Goal: Navigation & Orientation: Find specific page/section

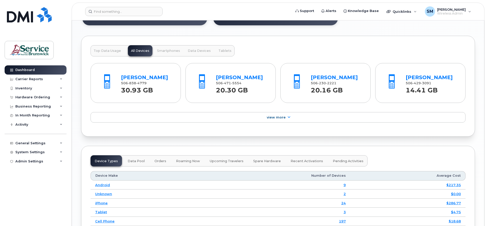
scroll to position [512, 0]
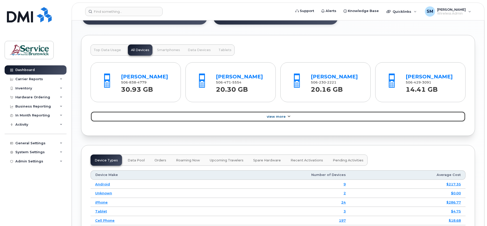
click at [289, 118] on icon at bounding box center [289, 116] width 4 height 3
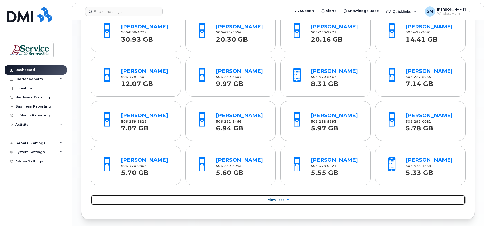
scroll to position [576, 0]
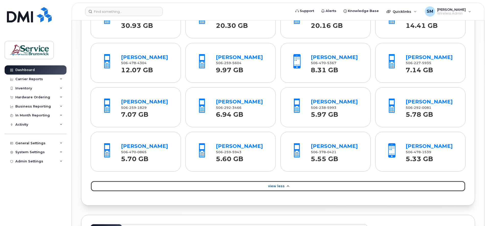
click at [282, 188] on span "View Less" at bounding box center [276, 186] width 17 height 4
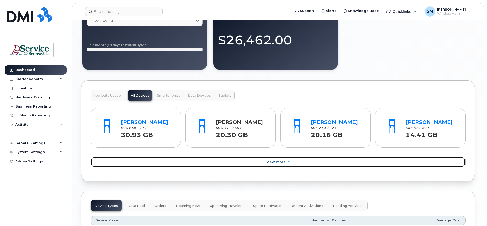
scroll to position [480, 0]
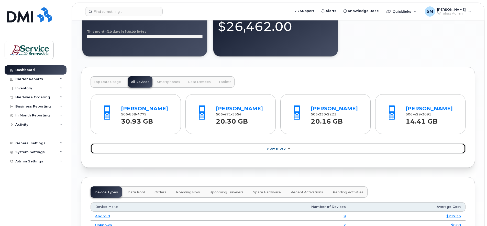
click at [281, 151] on span "View More" at bounding box center [276, 149] width 19 height 4
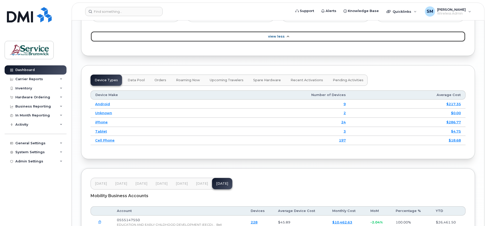
scroll to position [736, 0]
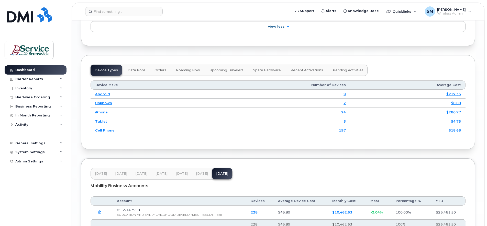
click at [157, 72] on span "Orders" at bounding box center [161, 70] width 12 height 4
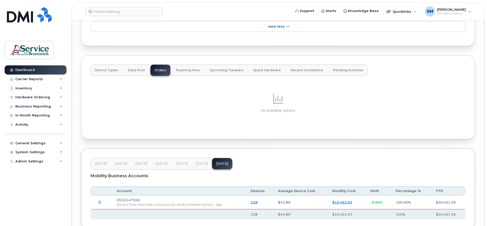
click at [133, 72] on span "Data Pool" at bounding box center [136, 70] width 17 height 4
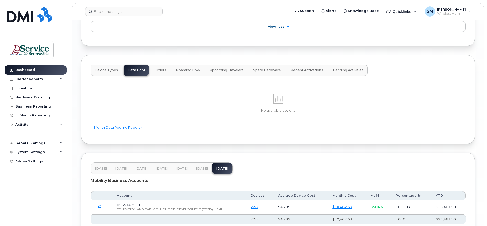
click at [107, 72] on span "Device Types" at bounding box center [106, 70] width 23 height 4
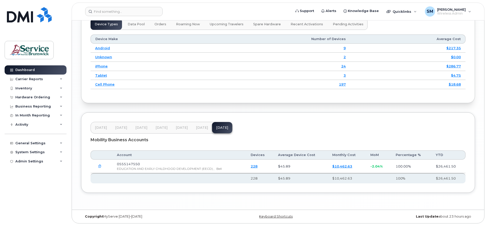
scroll to position [811, 0]
click at [38, 79] on div "Carrier Reports" at bounding box center [29, 79] width 28 height 4
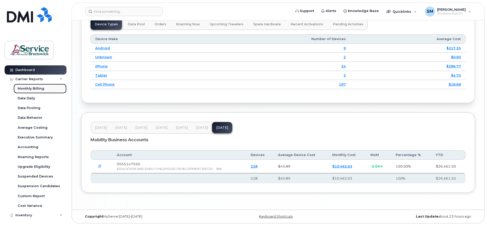
click at [32, 88] on div "Monthly Billing" at bounding box center [31, 88] width 27 height 5
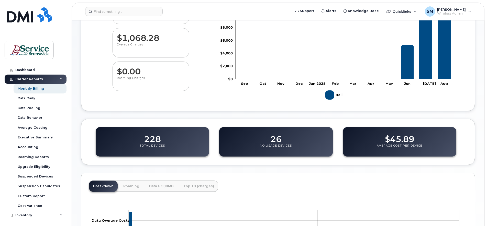
scroll to position [96, 0]
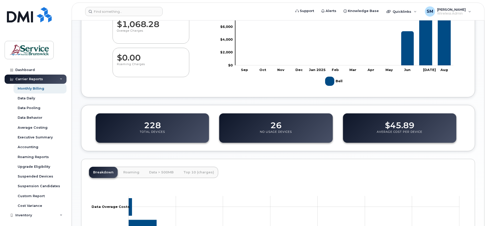
click at [278, 131] on p "No Usage Devices" at bounding box center [276, 134] width 32 height 9
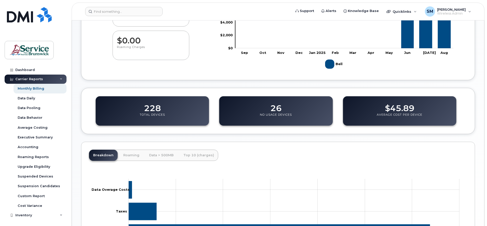
scroll to position [110, 0]
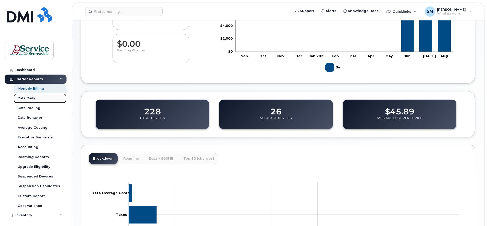
click at [26, 97] on div "Data Daily" at bounding box center [26, 98] width 17 height 5
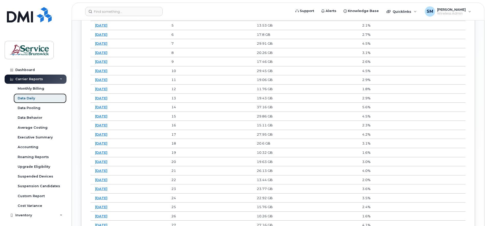
scroll to position [249, 0]
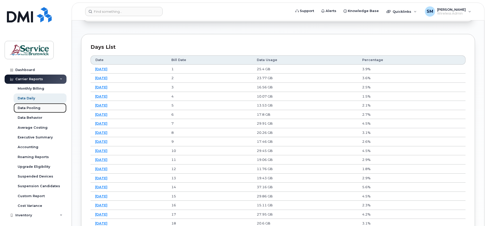
click at [35, 109] on div "Data Pooling" at bounding box center [29, 108] width 23 height 5
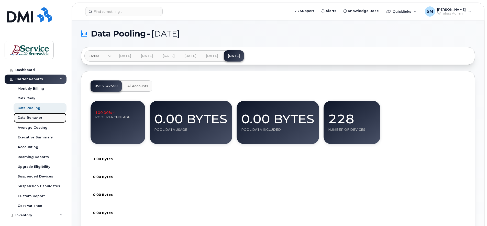
click at [31, 119] on div "Data Behavior" at bounding box center [30, 118] width 25 height 5
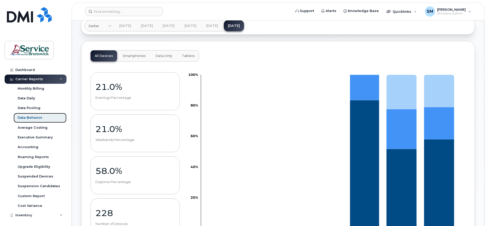
scroll to position [64, 0]
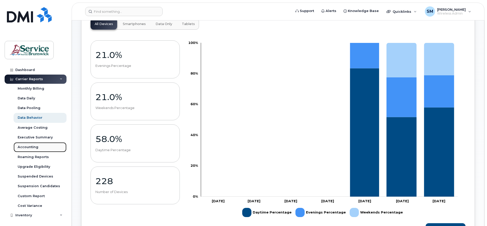
click at [25, 148] on div "Accounting" at bounding box center [28, 147] width 21 height 5
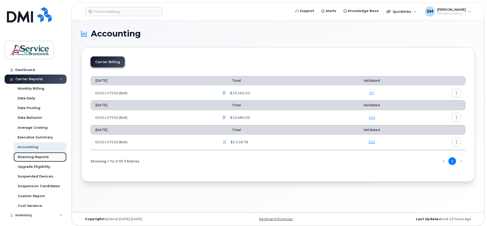
click at [26, 157] on div "Roaming Reports" at bounding box center [33, 157] width 31 height 5
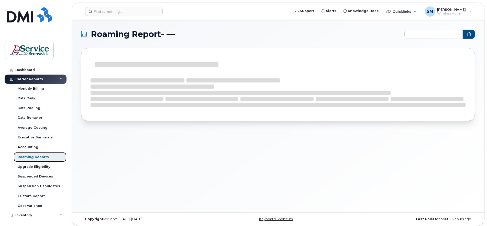
type input "2025-02 - 2025-08"
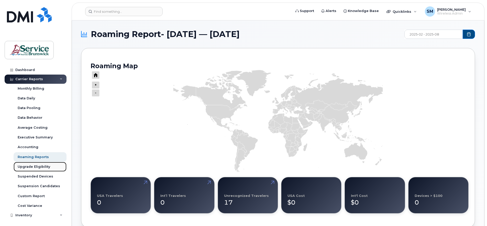
click at [23, 166] on div "Upgrade Eligibility" at bounding box center [34, 167] width 32 height 5
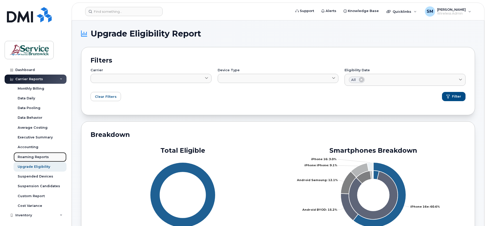
click at [29, 156] on div "Roaming Reports" at bounding box center [33, 157] width 31 height 5
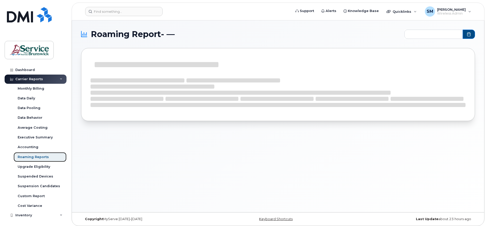
type input "2025-02 - 2025-08"
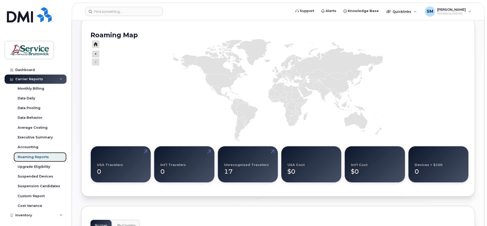
scroll to position [32, 0]
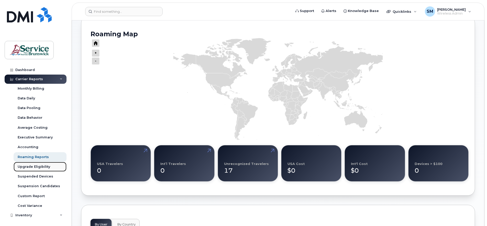
click at [31, 167] on div "Upgrade Eligibility" at bounding box center [34, 167] width 32 height 5
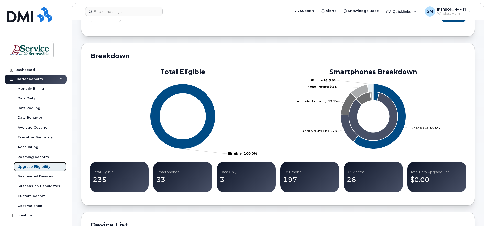
scroll to position [96, 0]
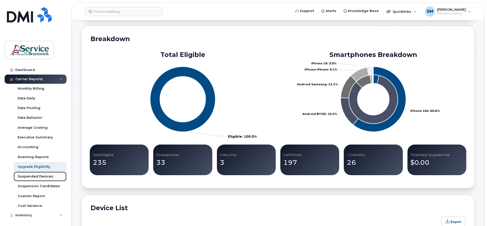
click at [32, 176] on div "Suspended Devices" at bounding box center [36, 177] width 36 height 5
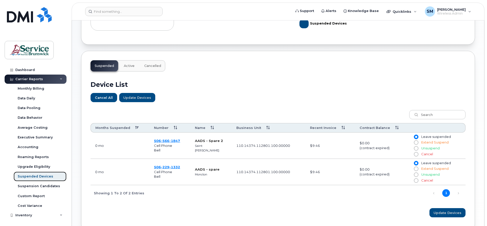
scroll to position [125, 0]
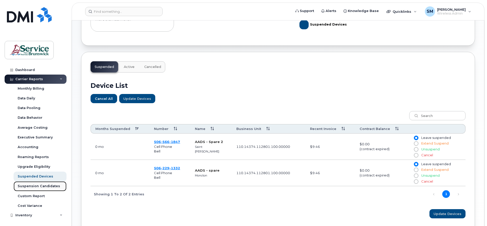
click at [28, 186] on div "Suspension Candidates" at bounding box center [39, 186] width 42 height 5
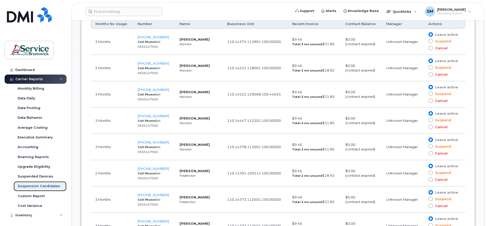
scroll to position [261, 0]
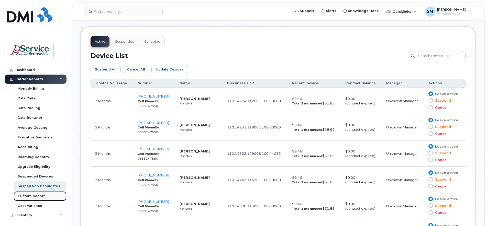
click at [36, 194] on div "Custom Report" at bounding box center [31, 196] width 27 height 5
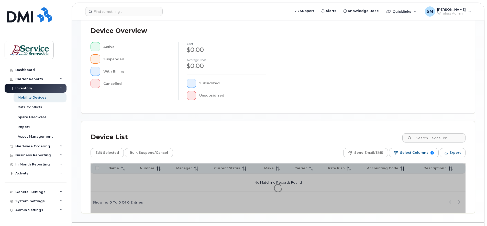
scroll to position [125, 0]
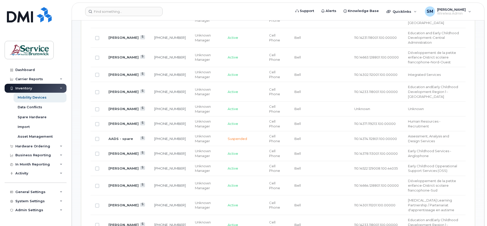
scroll to position [171, 0]
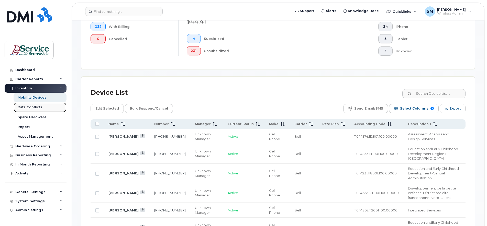
click at [33, 108] on div "Data Conflicts" at bounding box center [30, 107] width 25 height 5
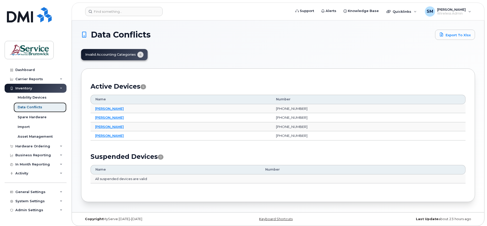
scroll to position [3, 0]
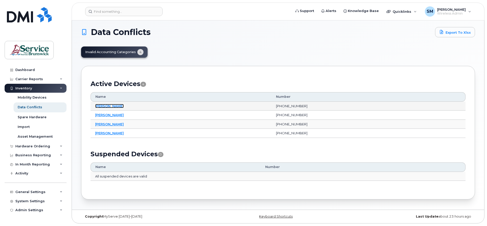
click at [105, 105] on link "Andrew Law" at bounding box center [109, 106] width 29 height 4
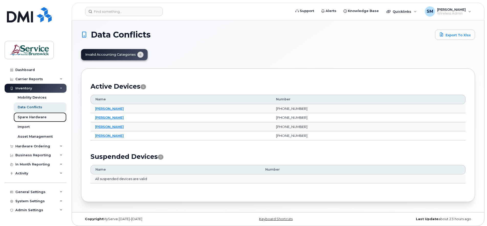
click at [25, 115] on div "Spare Hardware" at bounding box center [32, 117] width 29 height 5
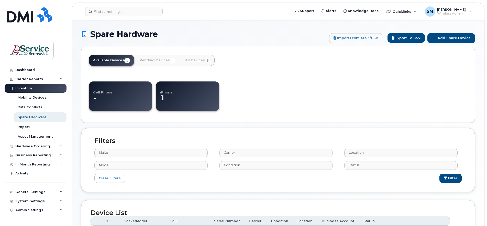
select select
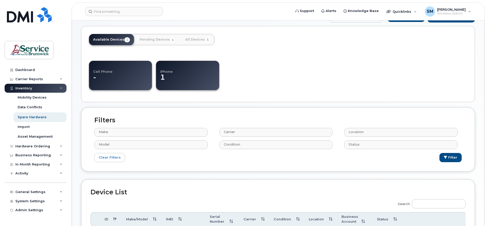
scroll to position [34, 0]
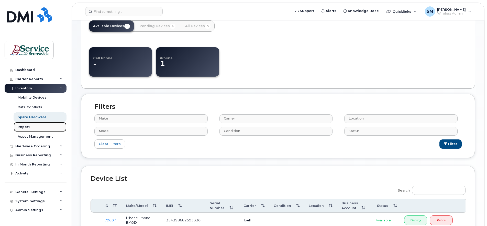
click at [24, 127] on div "Import" at bounding box center [24, 127] width 12 height 5
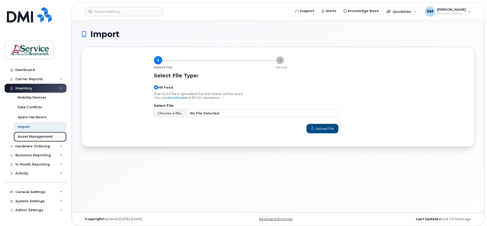
click at [39, 136] on div "Asset Management" at bounding box center [35, 137] width 35 height 5
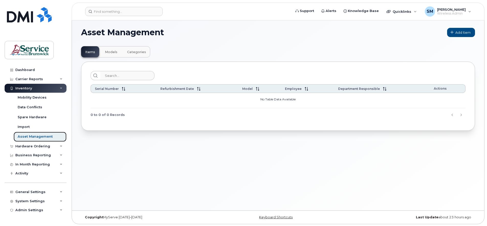
scroll to position [3, 0]
click at [60, 147] on icon at bounding box center [61, 146] width 3 height 3
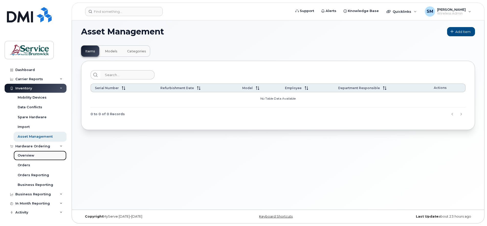
click at [25, 156] on div "Overview" at bounding box center [26, 156] width 17 height 5
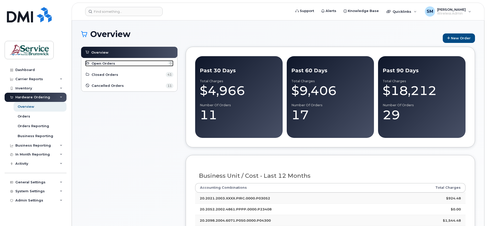
click at [106, 65] on span "Open Orders" at bounding box center [104, 63] width 24 height 5
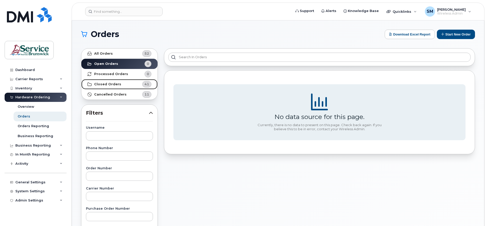
click at [109, 83] on strong "Closed Orders" at bounding box center [107, 84] width 27 height 4
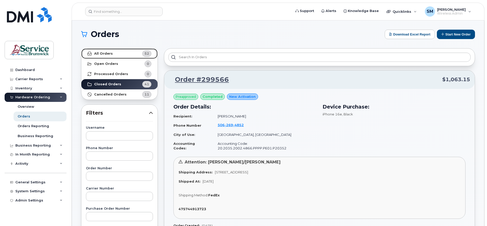
click at [100, 53] on strong "All Orders" at bounding box center [103, 54] width 19 height 4
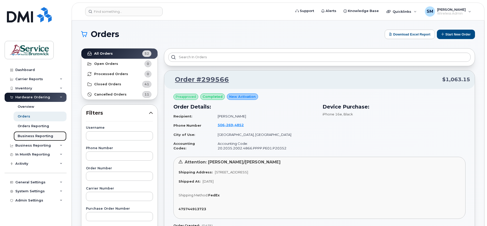
click at [37, 135] on div "Business Reporting" at bounding box center [36, 136] width 36 height 5
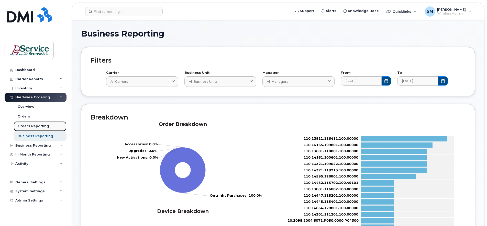
click at [33, 125] on div "Orders Reporting" at bounding box center [33, 126] width 31 height 5
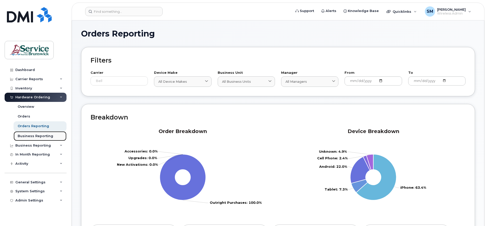
click at [41, 136] on div "Business Reporting" at bounding box center [36, 136] width 36 height 5
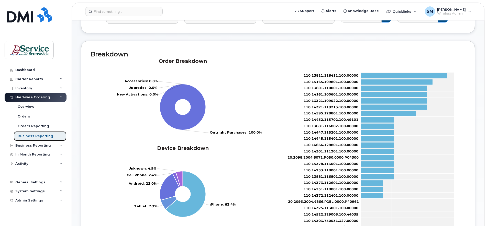
scroll to position [64, 0]
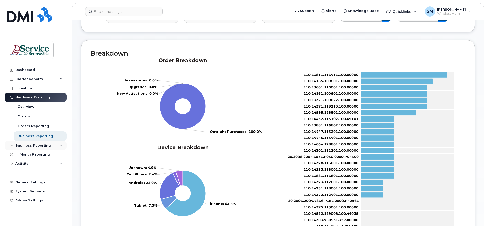
click at [62, 146] on icon at bounding box center [61, 146] width 3 height 3
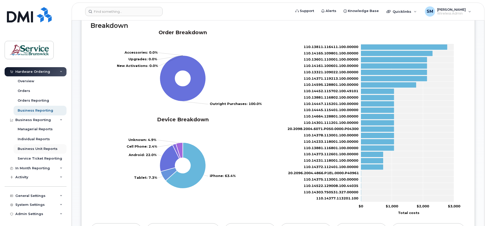
scroll to position [96, 0]
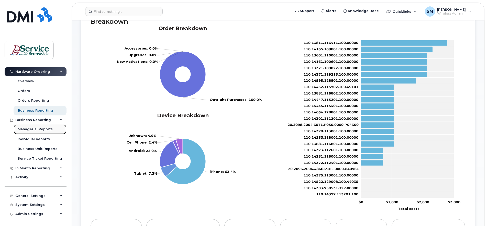
click at [33, 129] on div "Managerial Reports" at bounding box center [35, 129] width 35 height 5
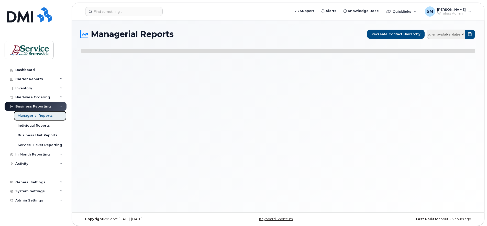
select select
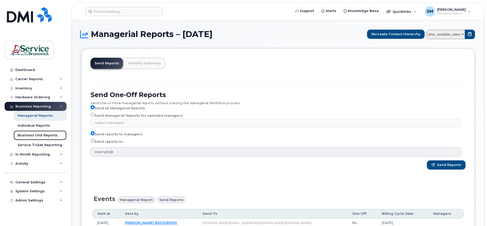
click at [34, 137] on div "Business Unit Reports" at bounding box center [38, 135] width 40 height 5
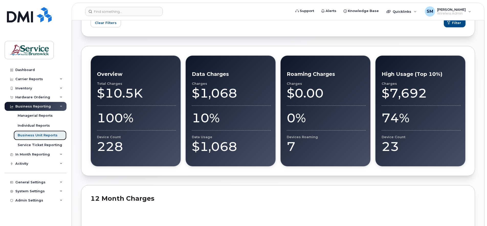
scroll to position [96, 0]
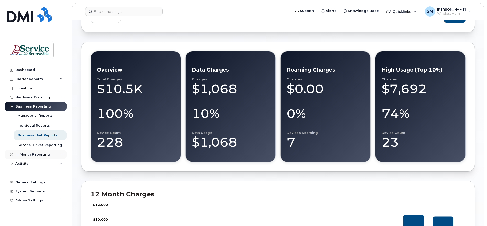
click at [61, 154] on icon at bounding box center [61, 155] width 3 height 3
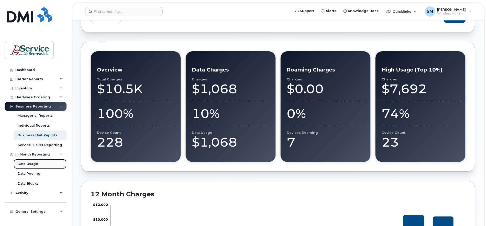
click at [31, 164] on div "Data Usage" at bounding box center [28, 164] width 20 height 5
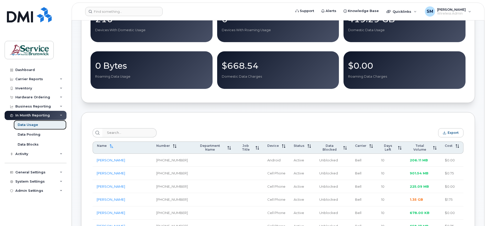
scroll to position [96, 0]
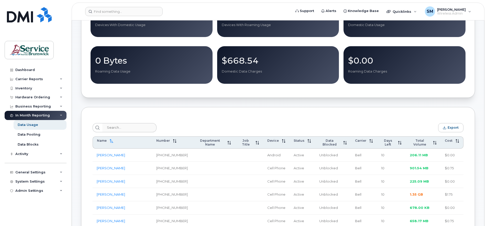
click at [61, 116] on icon at bounding box center [61, 115] width 3 height 3
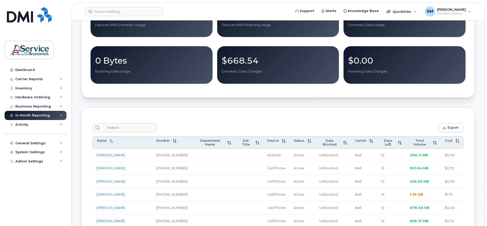
click at [61, 116] on icon at bounding box center [61, 115] width 3 height 3
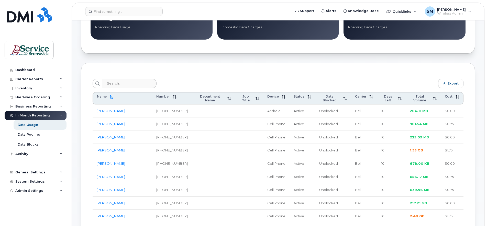
scroll to position [160, 0]
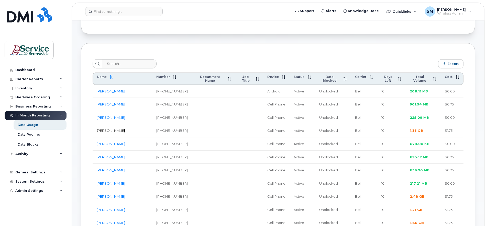
click at [110, 129] on link "Allison Bent" at bounding box center [111, 131] width 28 height 4
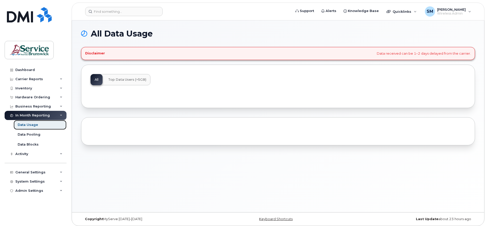
click at [29, 124] on div "Data Usage" at bounding box center [28, 125] width 20 height 5
click at [97, 80] on div "All Top Data Users (>5GB)" at bounding box center [121, 79] width 60 height 11
click at [29, 134] on div "Data Pooling" at bounding box center [29, 135] width 23 height 5
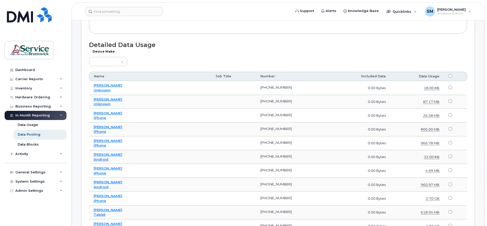
scroll to position [96, 0]
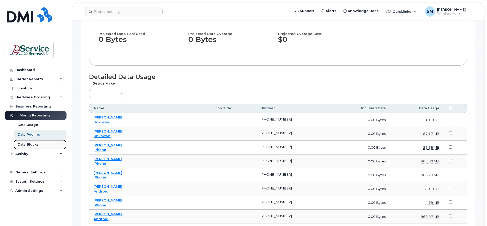
click at [26, 145] on div "Data Blocks" at bounding box center [28, 145] width 21 height 5
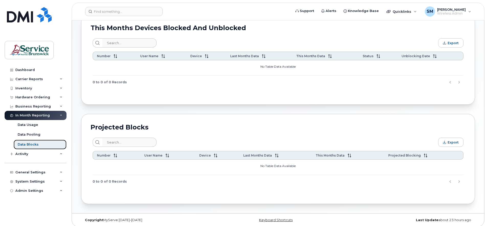
scroll to position [36, 0]
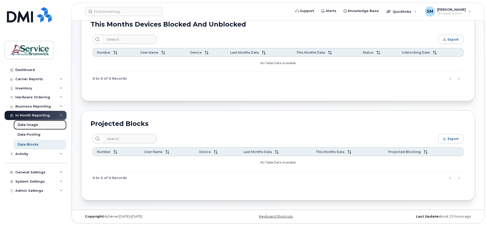
click at [29, 125] on div "Data Usage" at bounding box center [28, 125] width 20 height 5
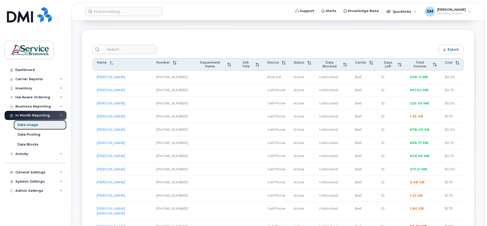
scroll to position [96, 0]
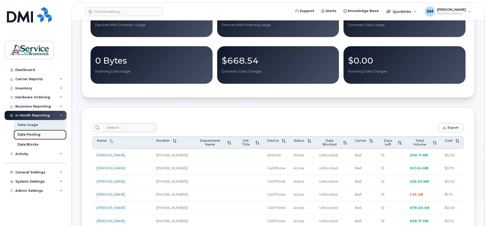
click at [27, 134] on div "Data Pooling" at bounding box center [29, 135] width 23 height 5
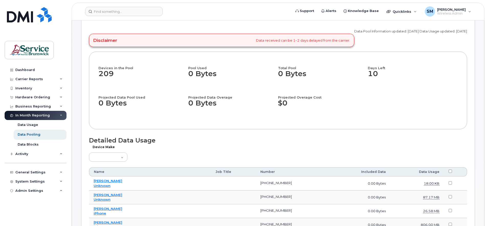
scroll to position [32, 0]
click at [27, 124] on div "Data Usage" at bounding box center [28, 125] width 20 height 5
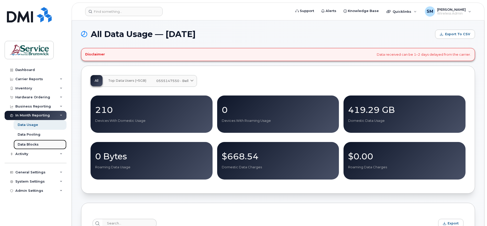
click at [29, 143] on div "Data Blocks" at bounding box center [28, 145] width 21 height 5
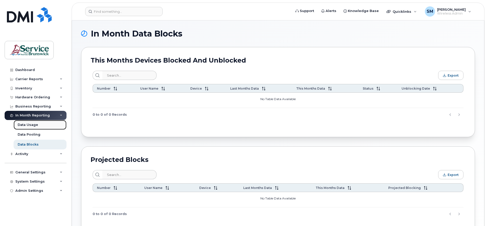
click at [29, 125] on div "Data Usage" at bounding box center [28, 125] width 20 height 5
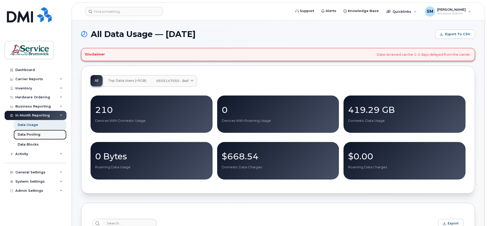
click at [26, 133] on div "Data Pooling" at bounding box center [29, 135] width 23 height 5
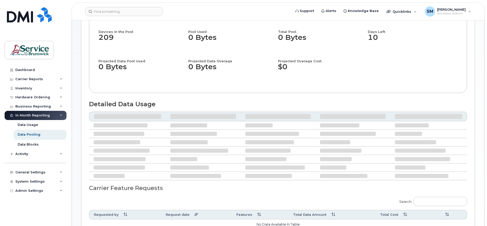
scroll to position [96, 0]
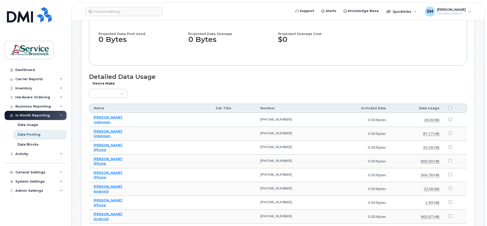
click at [104, 108] on th "Name" at bounding box center [150, 108] width 122 height 9
click at [63, 155] on div "Activity" at bounding box center [36, 154] width 62 height 9
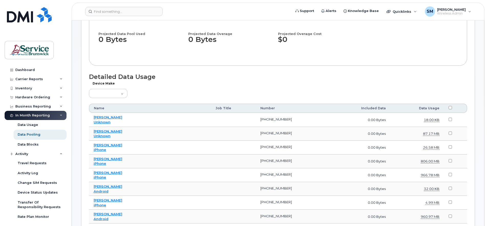
click at [62, 114] on div "In Month Reporting" at bounding box center [36, 115] width 62 height 9
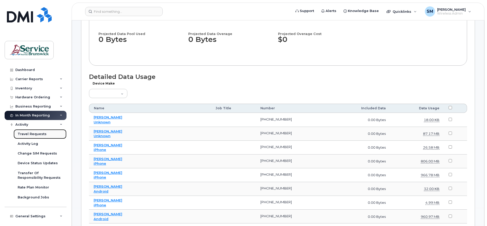
click at [35, 134] on div "Travel Requests" at bounding box center [32, 134] width 29 height 5
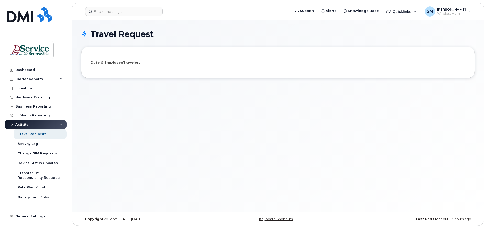
select select
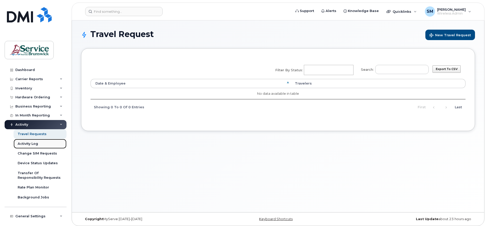
click at [27, 144] on div "Activity Log" at bounding box center [28, 144] width 20 height 5
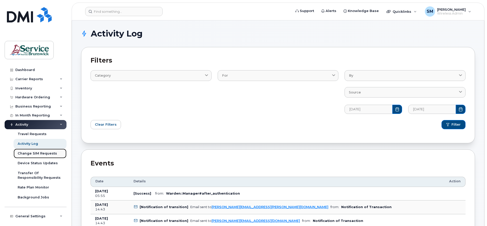
click at [33, 154] on div "Change SIM Requests" at bounding box center [37, 153] width 39 height 5
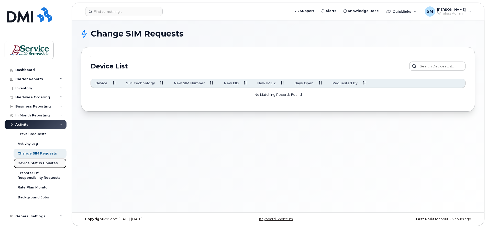
click at [28, 162] on div "Device Status Updates" at bounding box center [38, 163] width 40 height 5
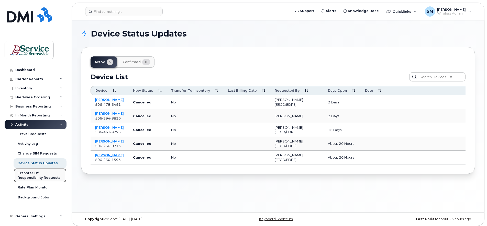
click at [28, 171] on div "Transfer Of Responsibility Requests" at bounding box center [40, 175] width 45 height 9
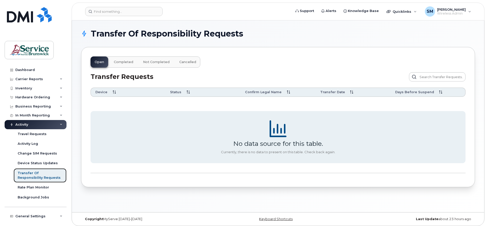
scroll to position [20, 0]
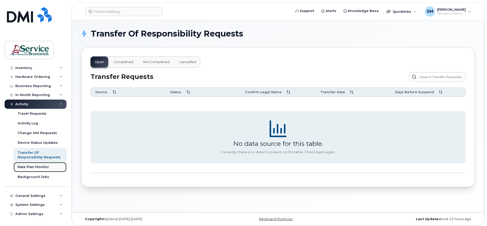
click at [32, 167] on div "Rate Plan Monitor" at bounding box center [33, 167] width 31 height 5
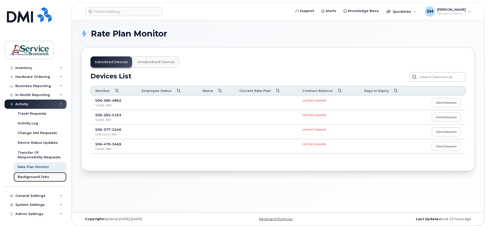
click at [32, 175] on div "Background Jobs" at bounding box center [33, 177] width 31 height 5
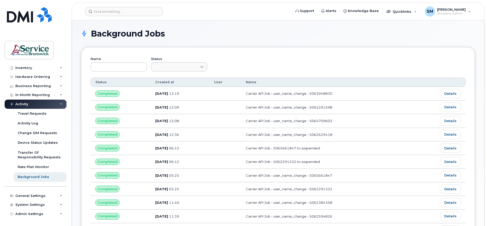
click at [60, 105] on icon at bounding box center [61, 104] width 3 height 3
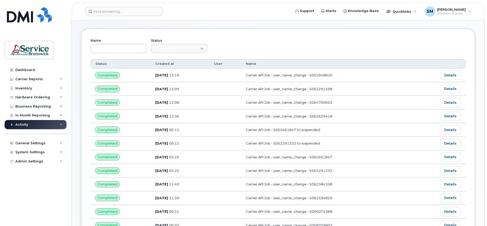
scroll to position [32, 0]
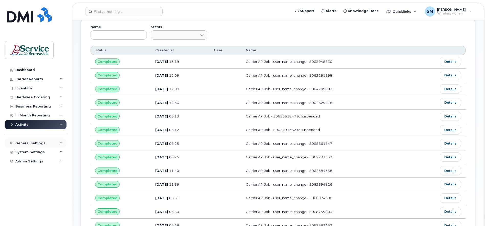
click at [61, 144] on icon at bounding box center [61, 143] width 3 height 3
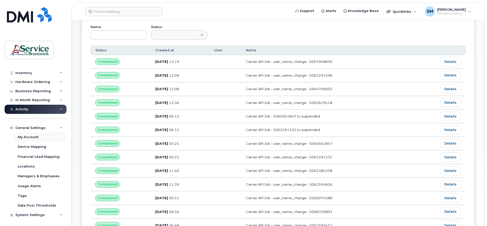
scroll to position [26, 0]
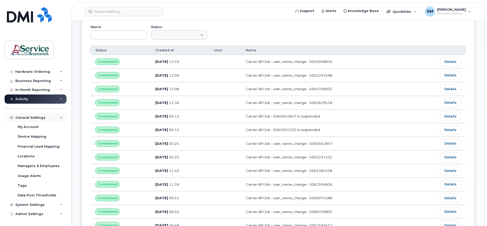
click at [60, 117] on icon at bounding box center [61, 118] width 3 height 3
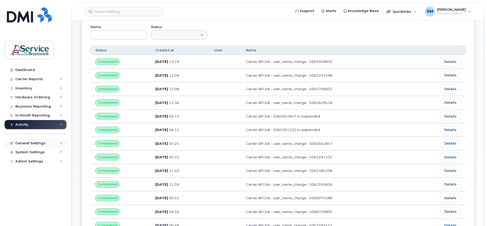
scroll to position [0, 0]
click at [60, 152] on icon at bounding box center [61, 152] width 3 height 3
click at [61, 162] on icon at bounding box center [61, 161] width 3 height 3
click at [28, 171] on div "SSO SAML" at bounding box center [27, 171] width 18 height 5
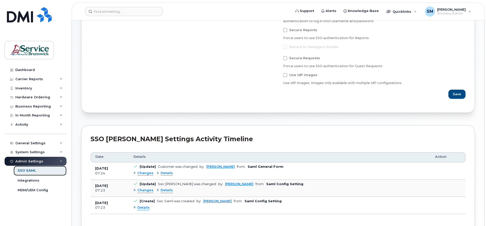
scroll to position [96, 0]
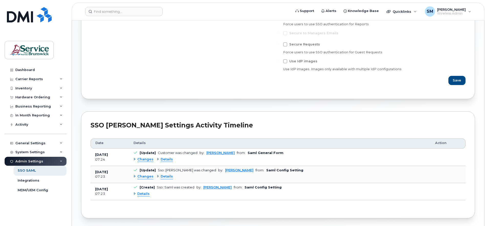
click at [62, 162] on icon at bounding box center [61, 161] width 3 height 3
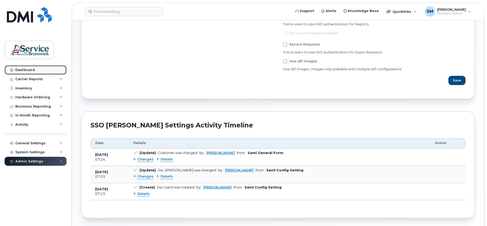
drag, startPoint x: 35, startPoint y: 68, endPoint x: 37, endPoint y: 67, distance: 2.6
click at [35, 68] on link "Dashboard" at bounding box center [36, 70] width 62 height 9
